Goal: Information Seeking & Learning: Learn about a topic

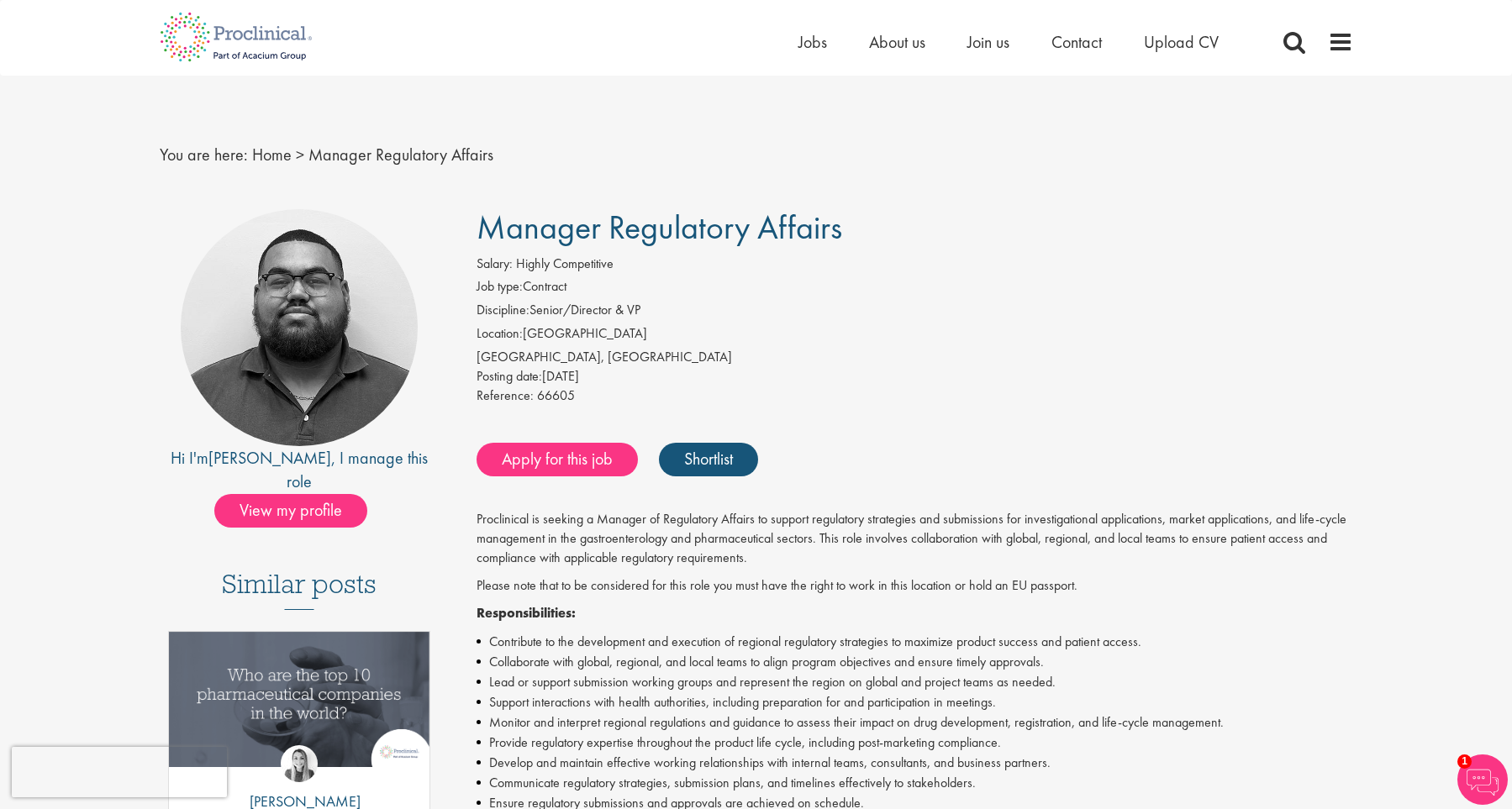
click at [837, 393] on div "Reference: 66605" at bounding box center [915, 398] width 877 height 24
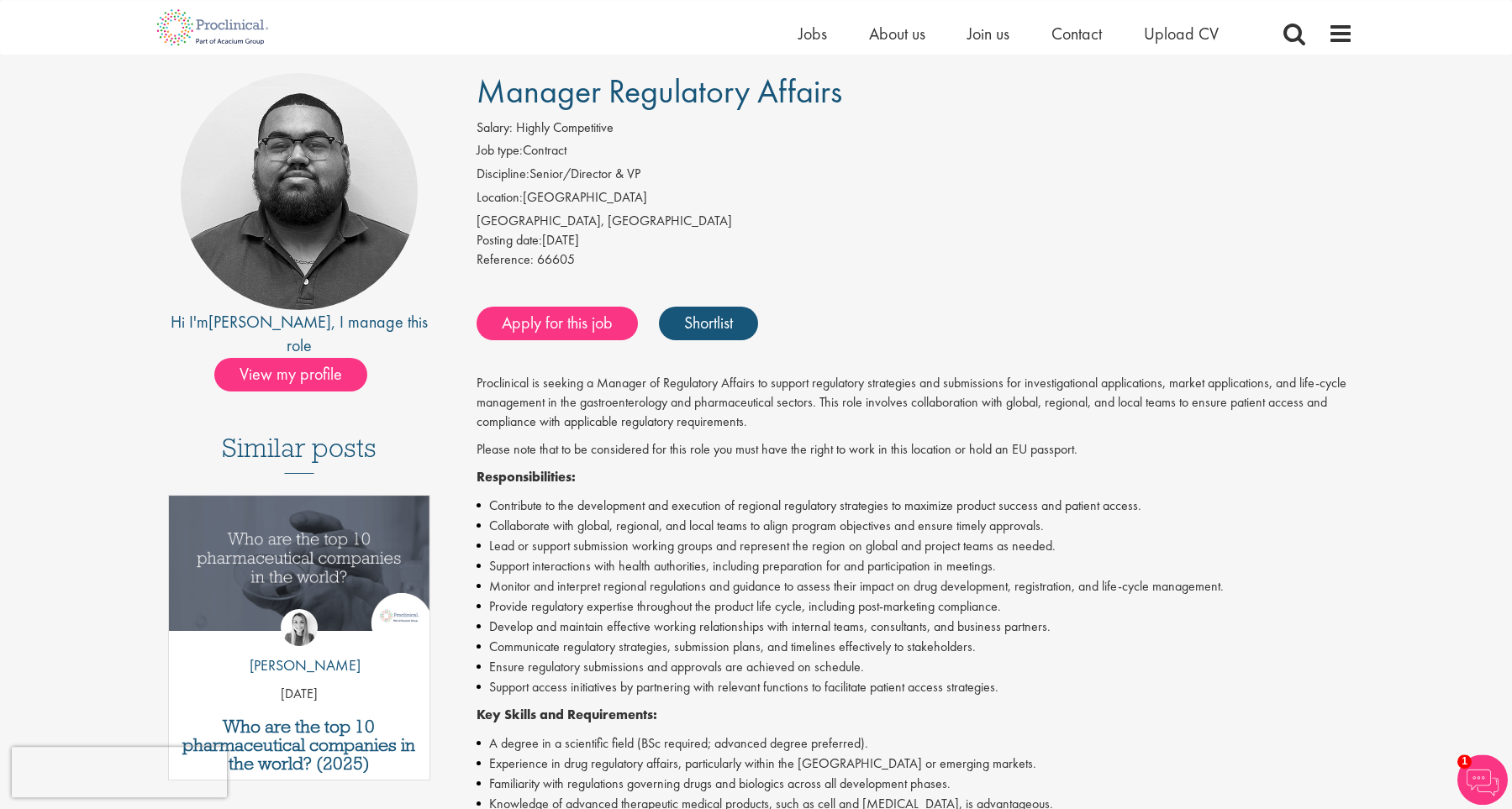
scroll to position [119, 0]
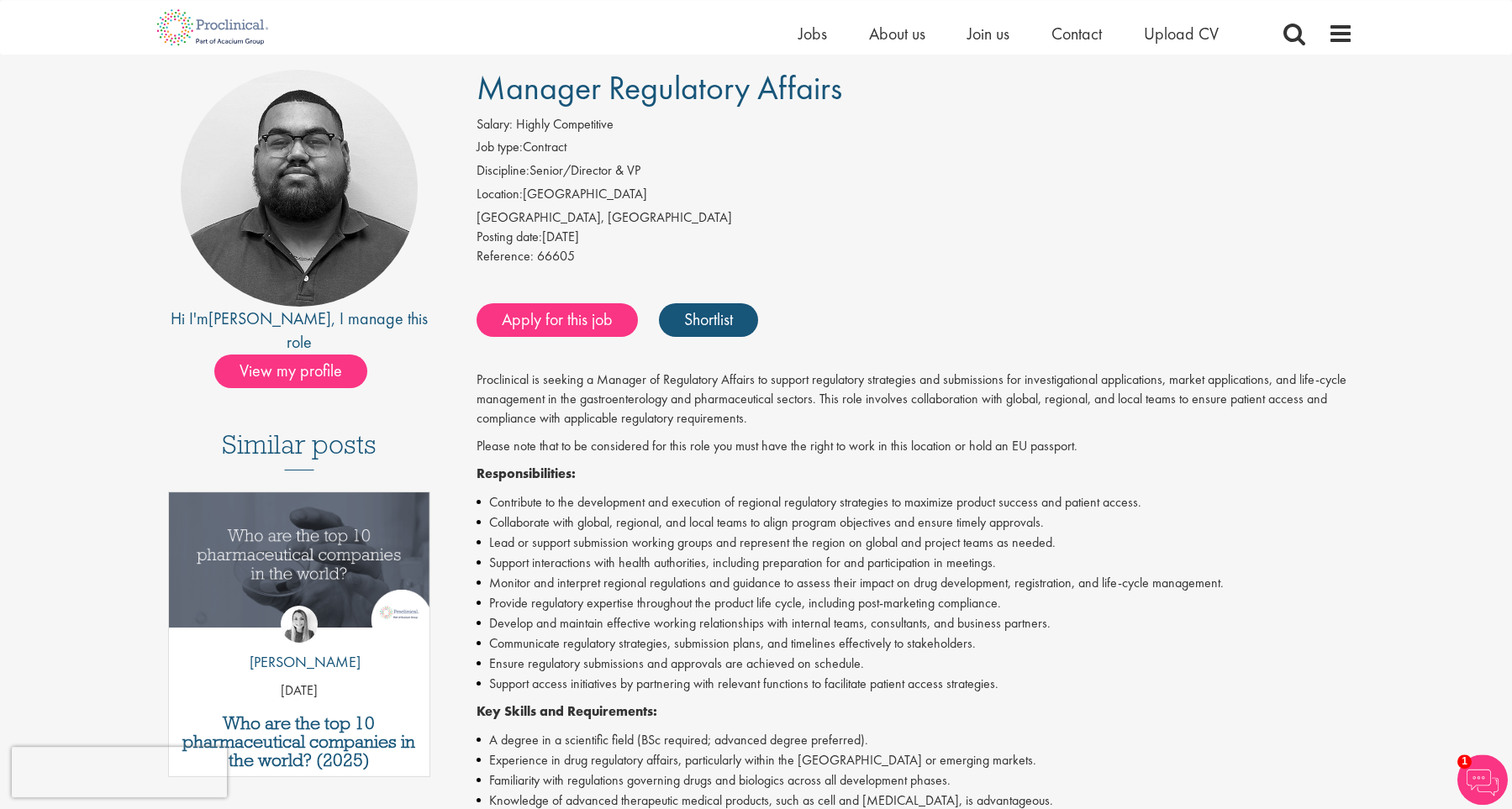
click at [837, 393] on p "Proclinical is seeking a Manager of Regulatory Affairs to support regulatory st…" at bounding box center [915, 400] width 877 height 58
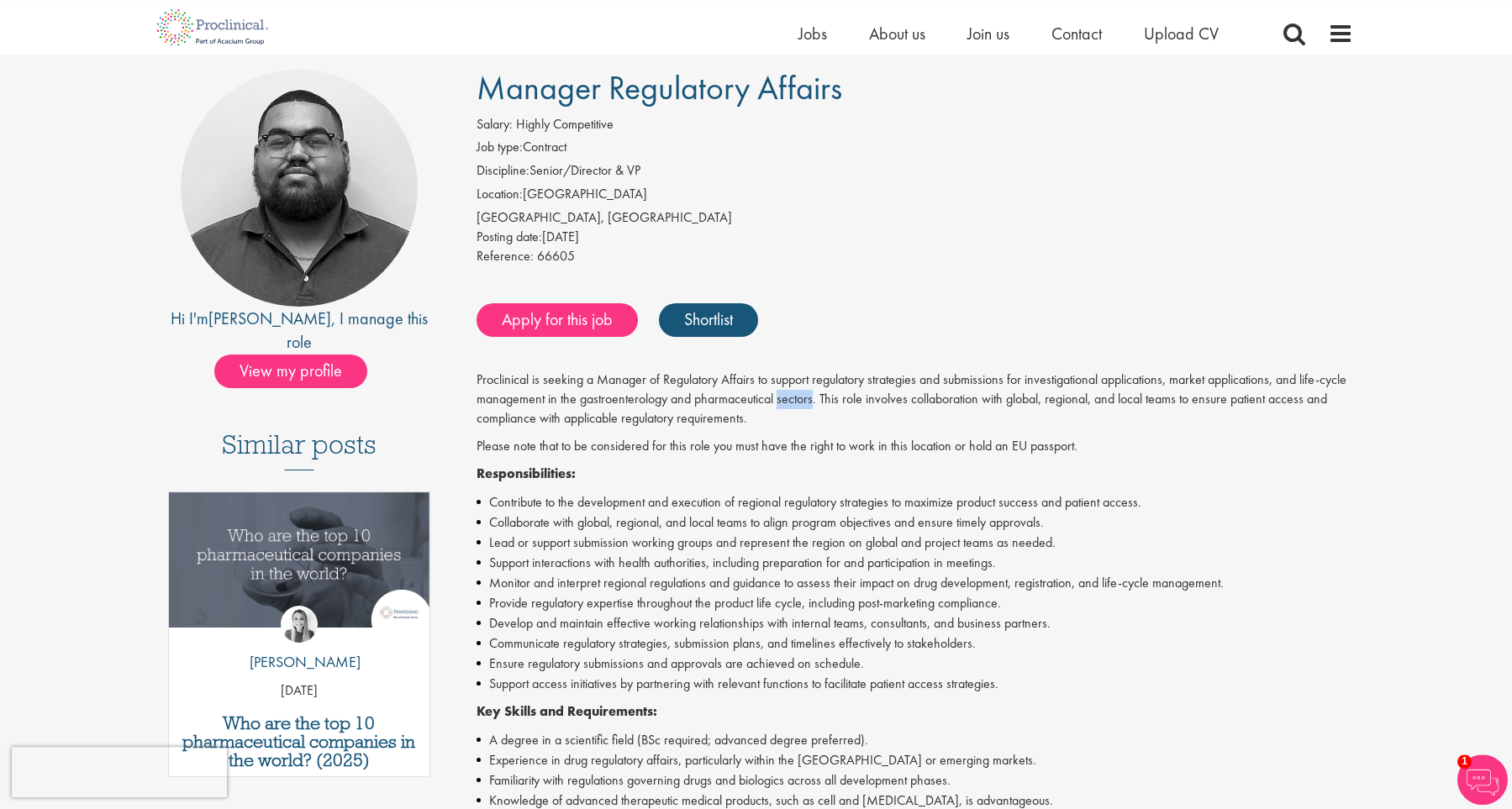
click at [837, 393] on p "Proclinical is seeking a Manager of Regulatory Affairs to support regulatory st…" at bounding box center [915, 400] width 877 height 58
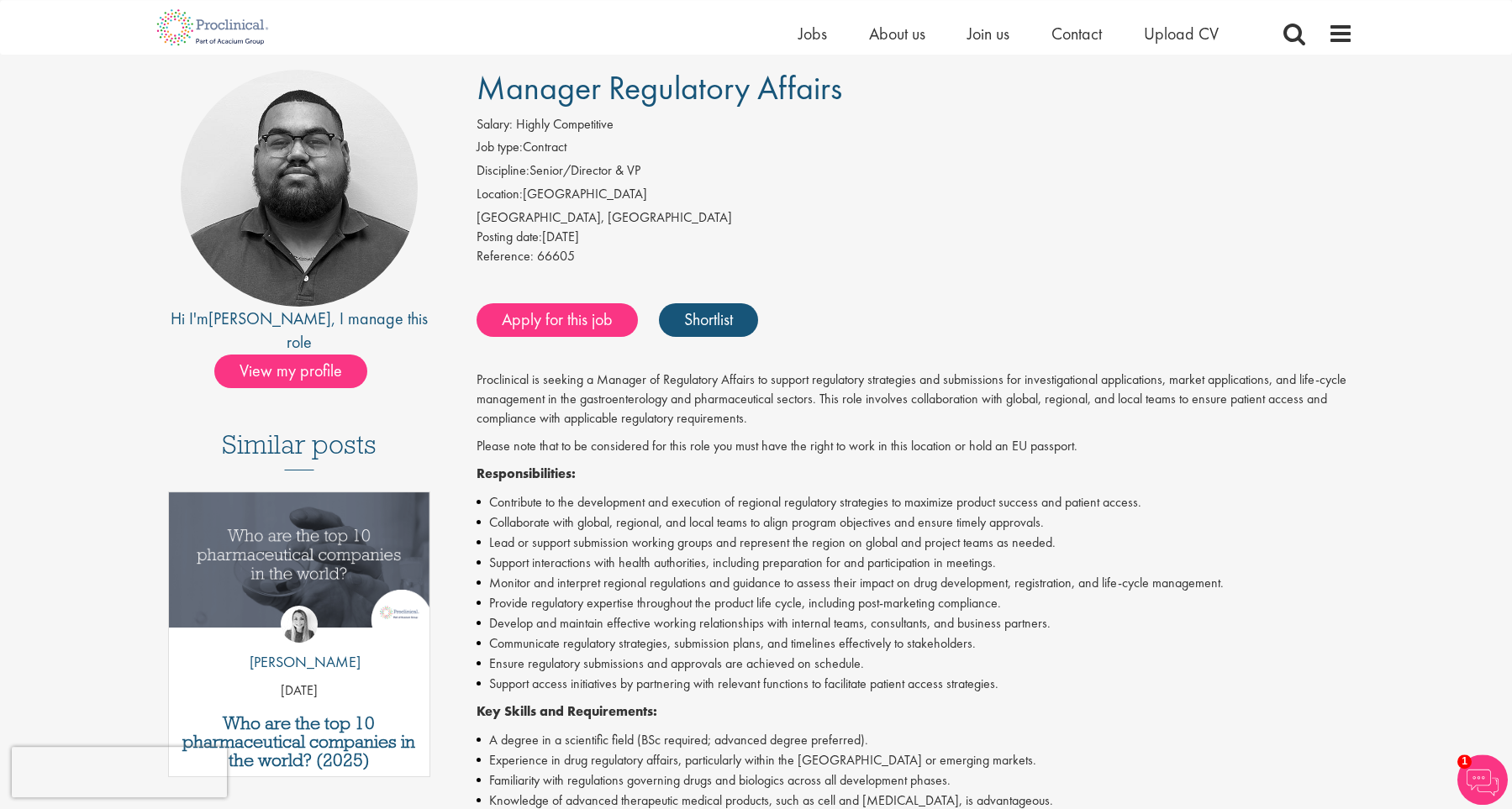
click at [837, 393] on p "Proclinical is seeking a Manager of Regulatory Affairs to support regulatory st…" at bounding box center [915, 400] width 877 height 58
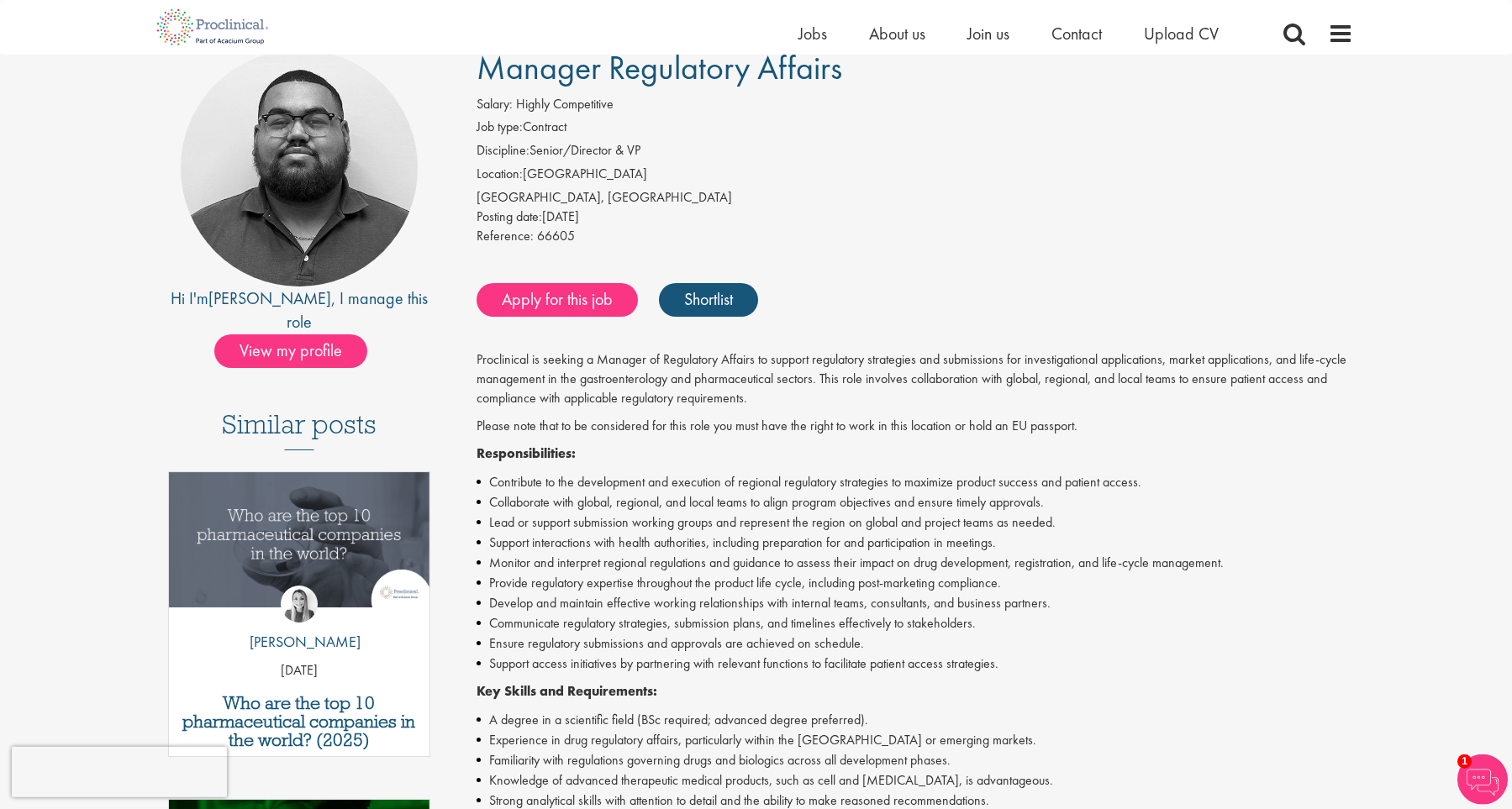
scroll to position [142, 0]
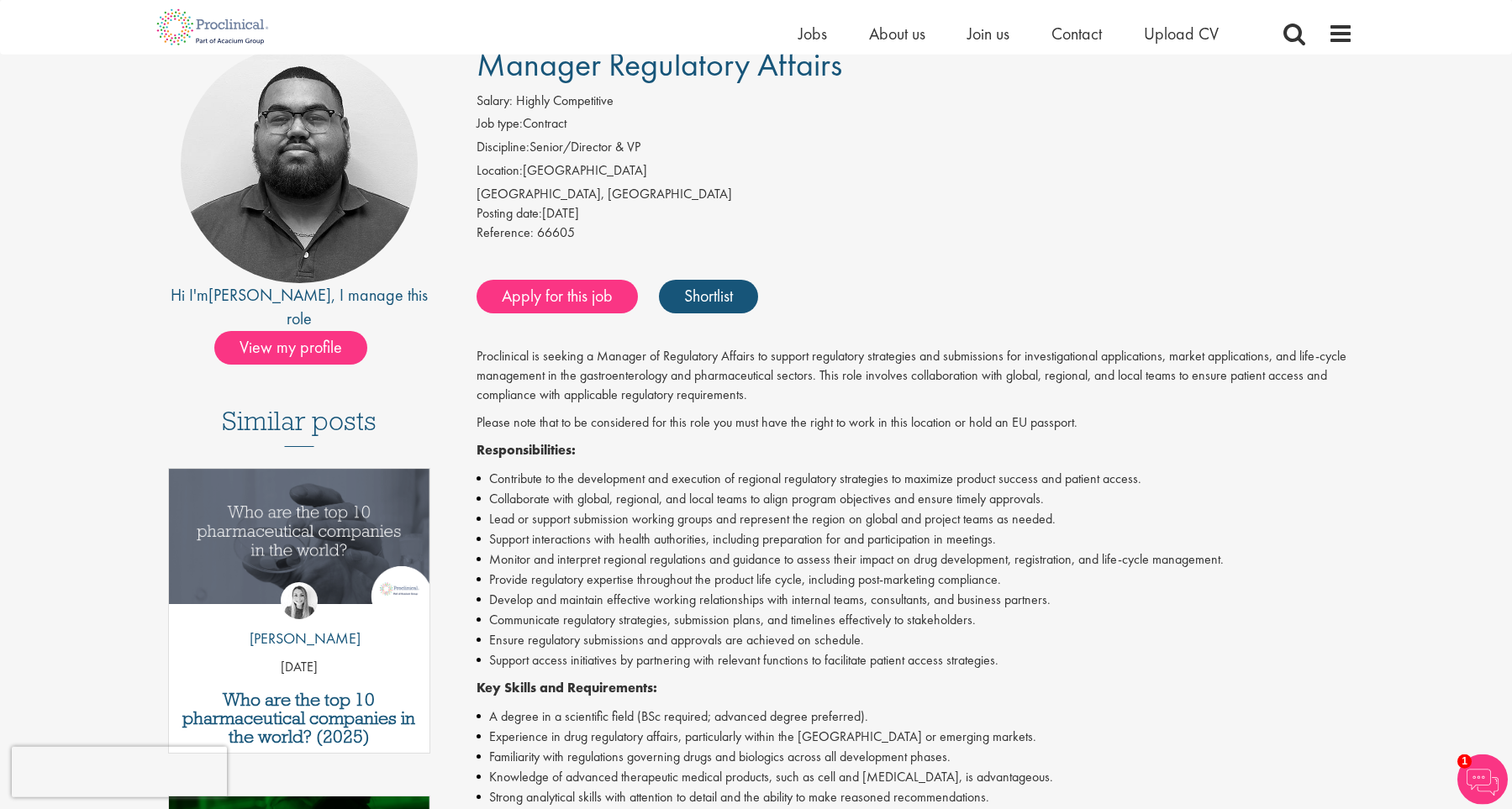
click at [837, 392] on p "Proclinical is seeking a Manager of Regulatory Affairs to support regulatory st…" at bounding box center [915, 376] width 877 height 58
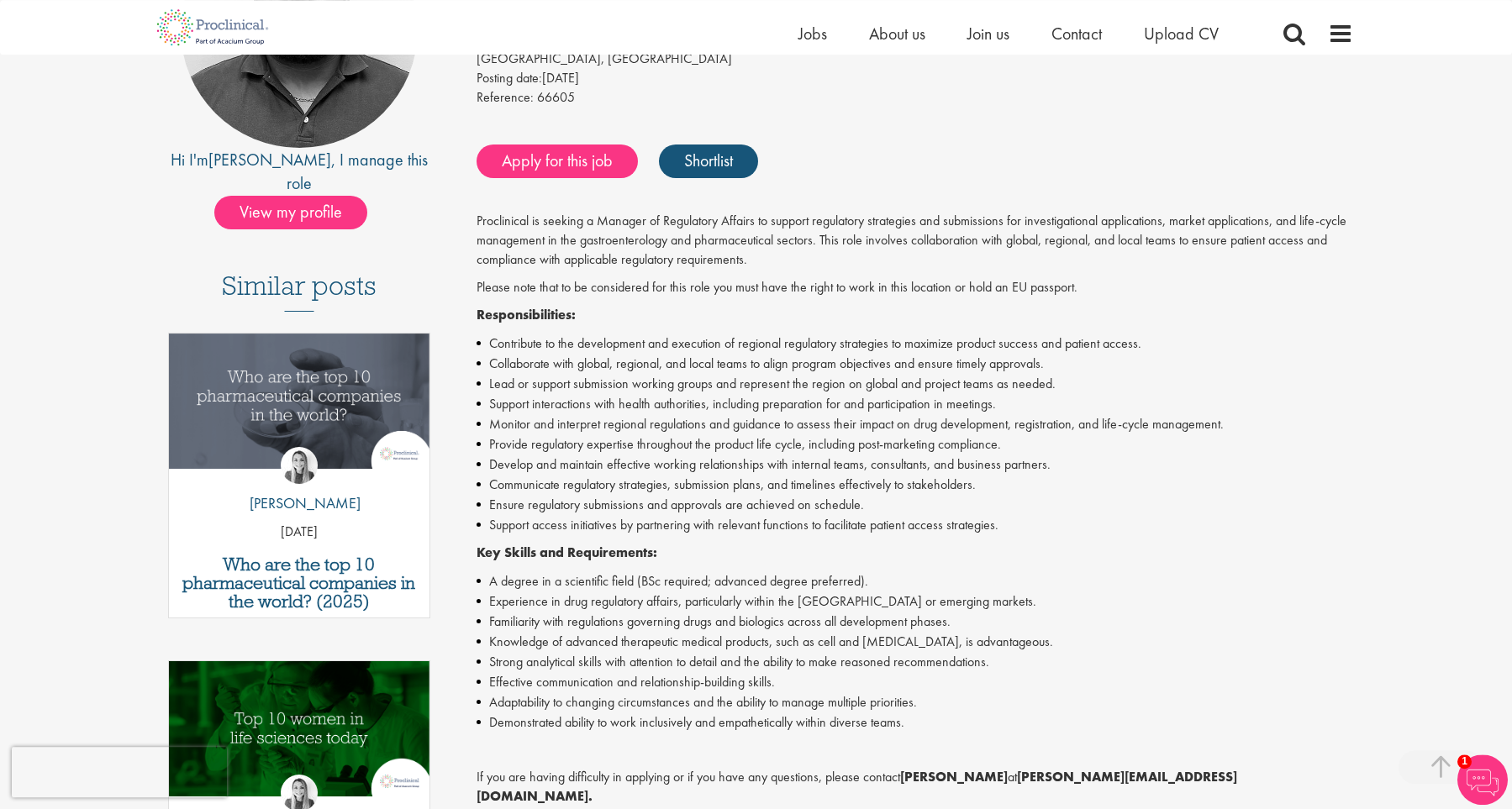
scroll to position [284, 0]
